Goal: Information Seeking & Learning: Learn about a topic

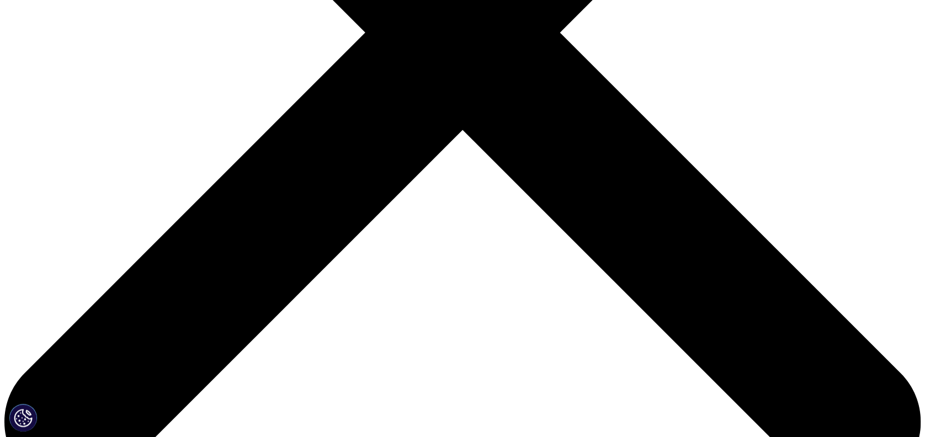
scroll to position [515, 0]
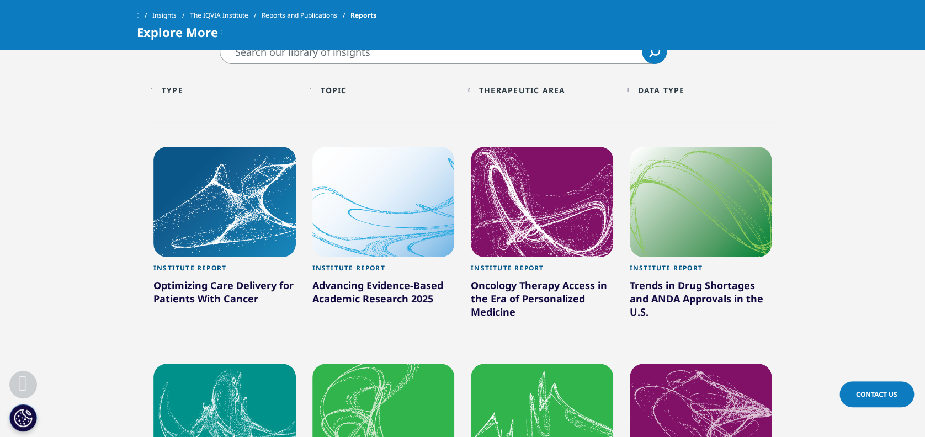
click at [256, 208] on div at bounding box center [224, 202] width 142 height 110
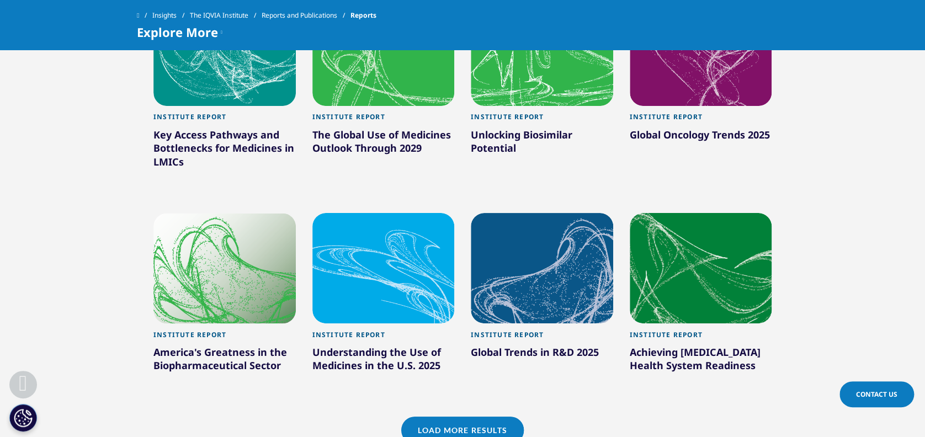
scroll to position [993, 0]
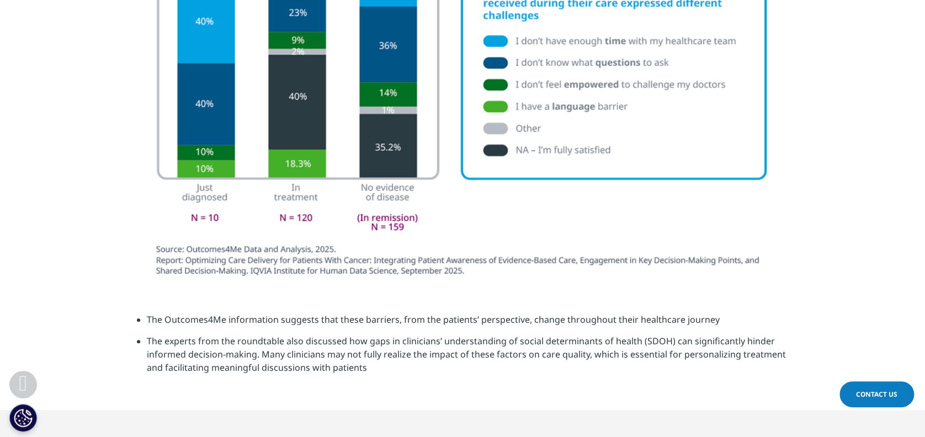
scroll to position [2134, 0]
